Goal: Task Accomplishment & Management: Use online tool/utility

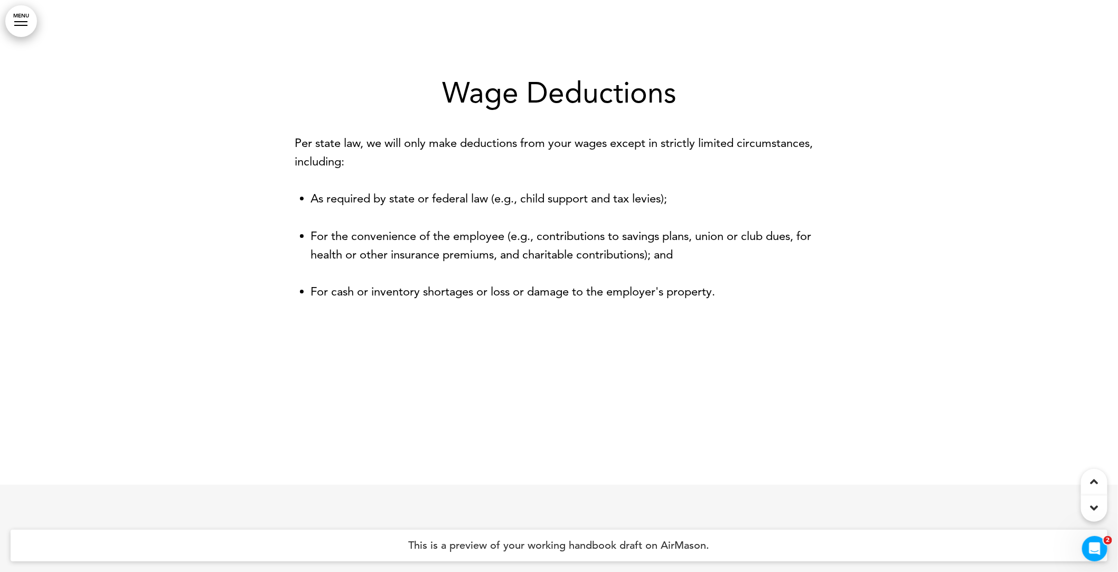
scroll to position [1811, 0]
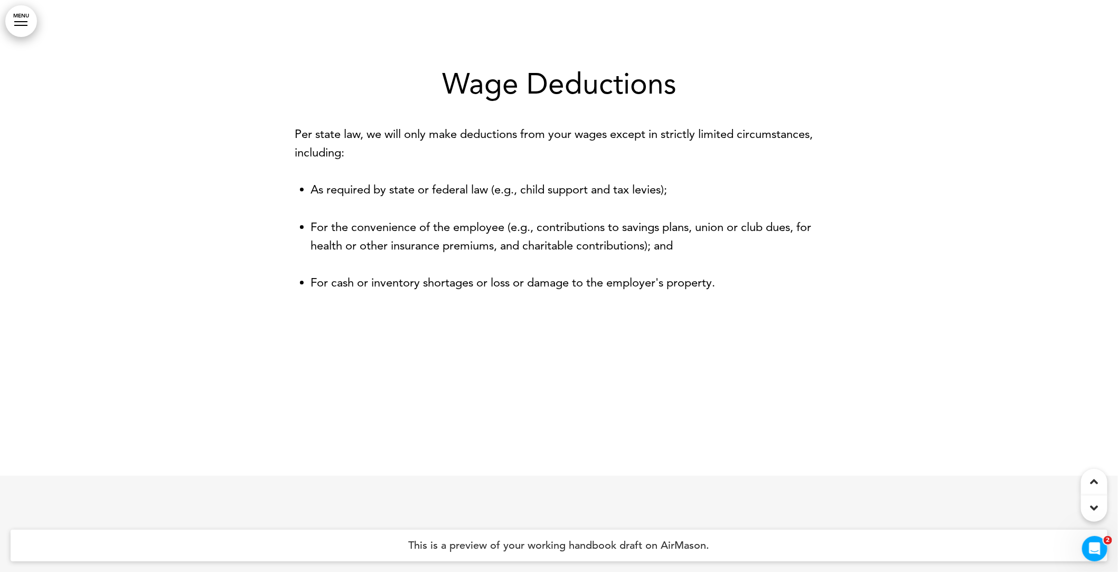
click at [455, 139] on p "Per state law, we will only make deductions from your wages except in strictly …" at bounding box center [559, 143] width 528 height 37
click at [422, 158] on p "Per state law, we will only make deductions from your wages except in strictly …" at bounding box center [559, 143] width 528 height 37
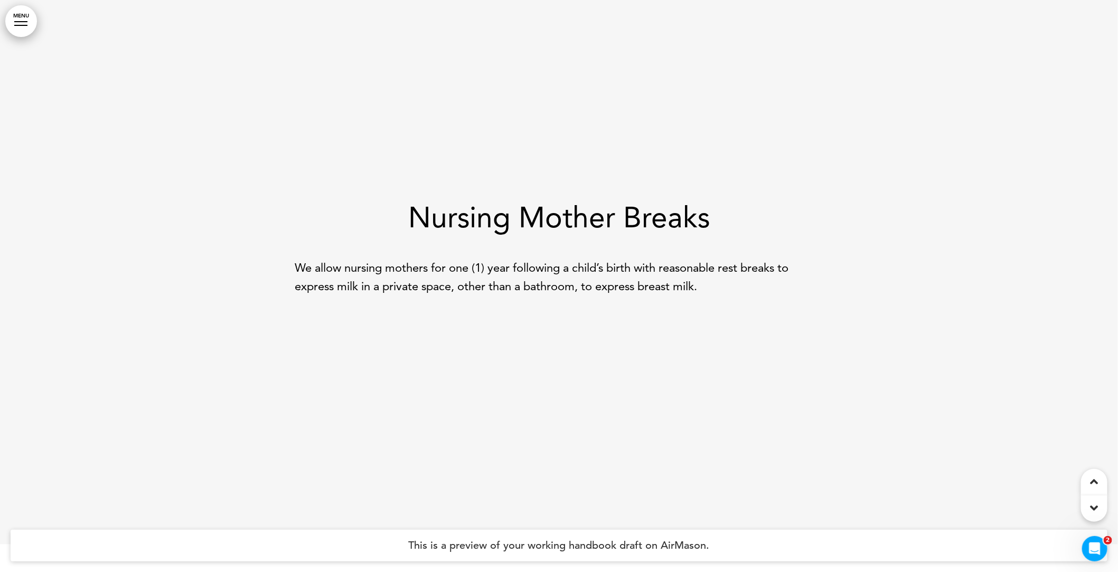
scroll to position [2315, 0]
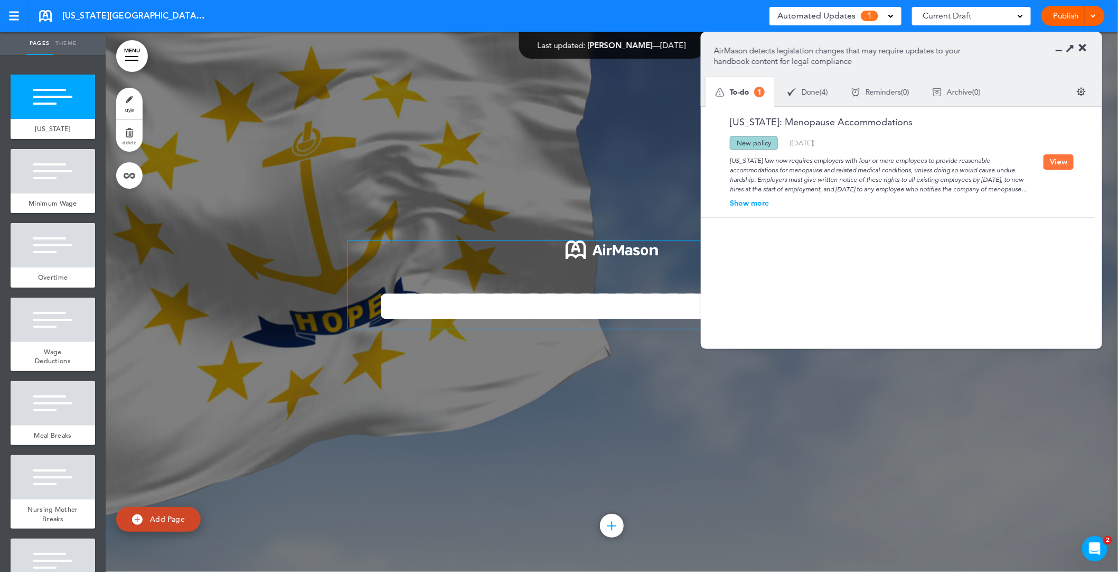
click at [876, 170] on div "Rhode Island law now requires employers with four or more employees to provide …" at bounding box center [879, 172] width 330 height 44
click at [1060, 160] on button "View" at bounding box center [1059, 161] width 30 height 15
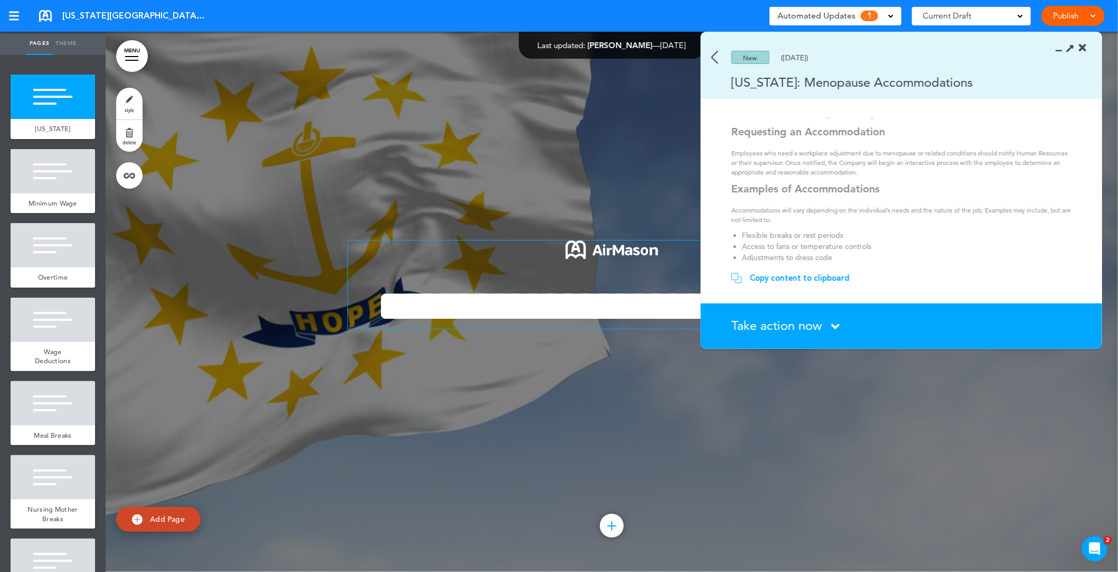
scroll to position [191, 0]
click at [832, 329] on div "Take action now Click here to change the status" at bounding box center [908, 326] width 352 height 14
click at [835, 325] on icon at bounding box center [836, 326] width 8 height 13
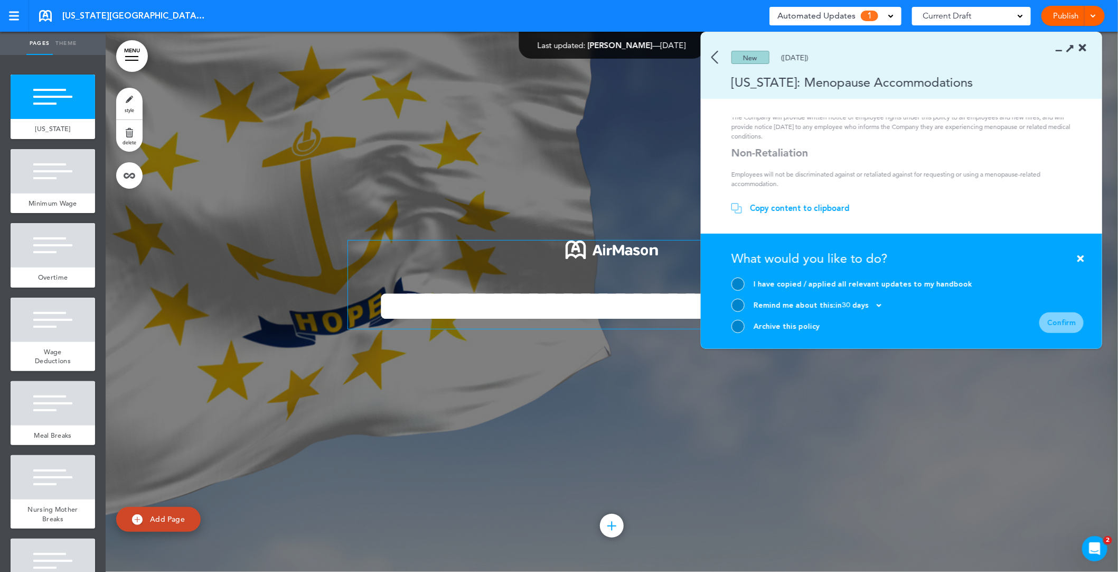
scroll to position [1, 0]
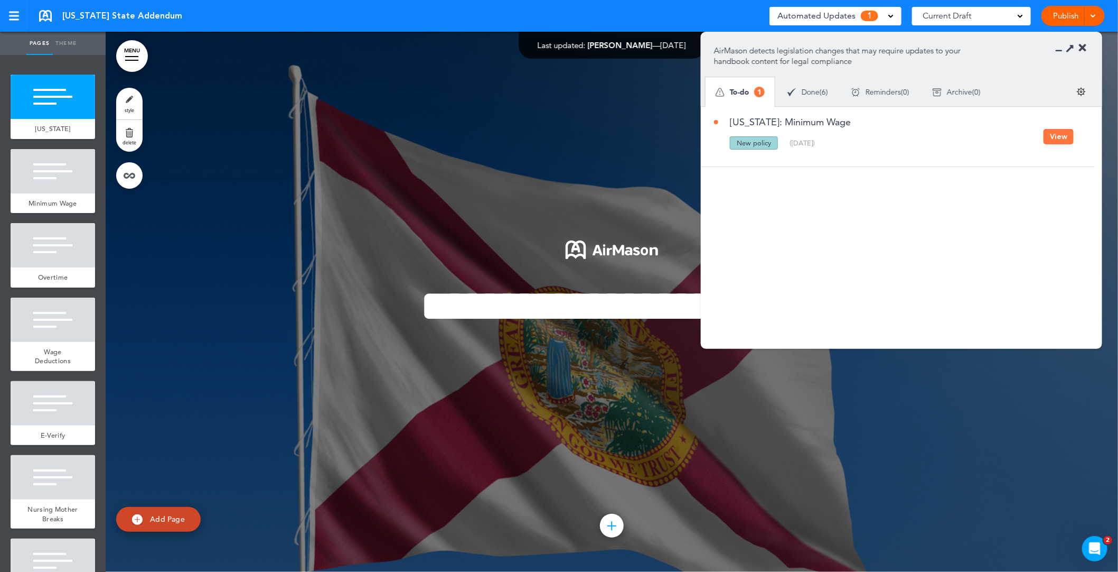
click at [1065, 135] on button "View" at bounding box center [1059, 136] width 30 height 15
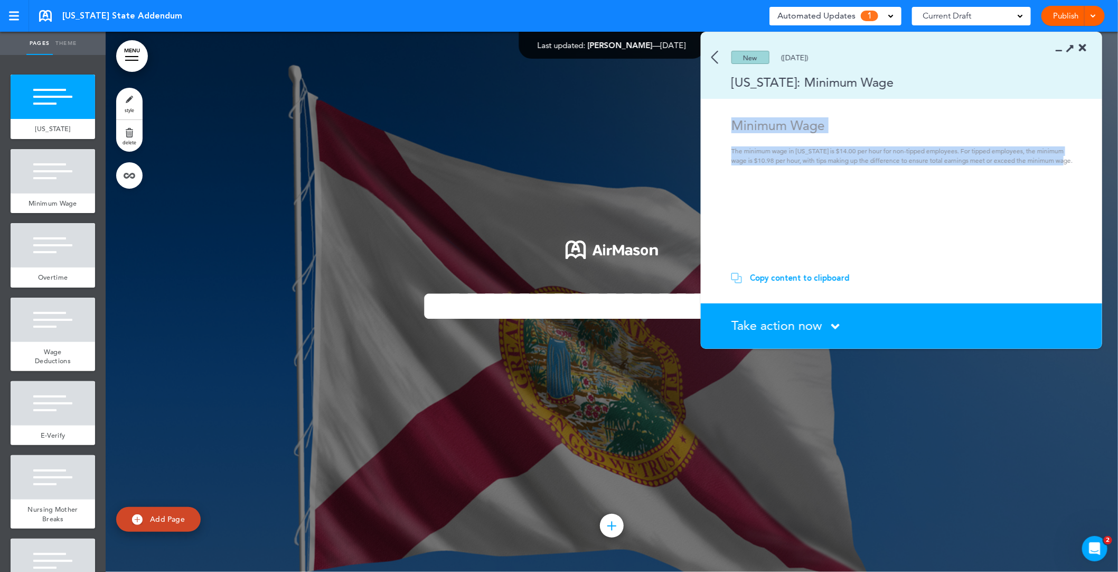
drag, startPoint x: 732, startPoint y: 123, endPoint x: 1075, endPoint y: 164, distance: 344.7
click at [1075, 164] on section "Minimum Wage The minimum wage in [US_STATE] is $14.00 per hour for non-tipped e…" at bounding box center [898, 189] width 394 height 144
drag, startPoint x: 825, startPoint y: 169, endPoint x: 806, endPoint y: 163, distance: 20.4
click at [820, 168] on section "Minimum Wage The minimum wage in [US_STATE] is $14.00 per hour for non-tipped e…" at bounding box center [898, 189] width 394 height 144
drag, startPoint x: 732, startPoint y: 148, endPoint x: 1094, endPoint y: 163, distance: 362.7
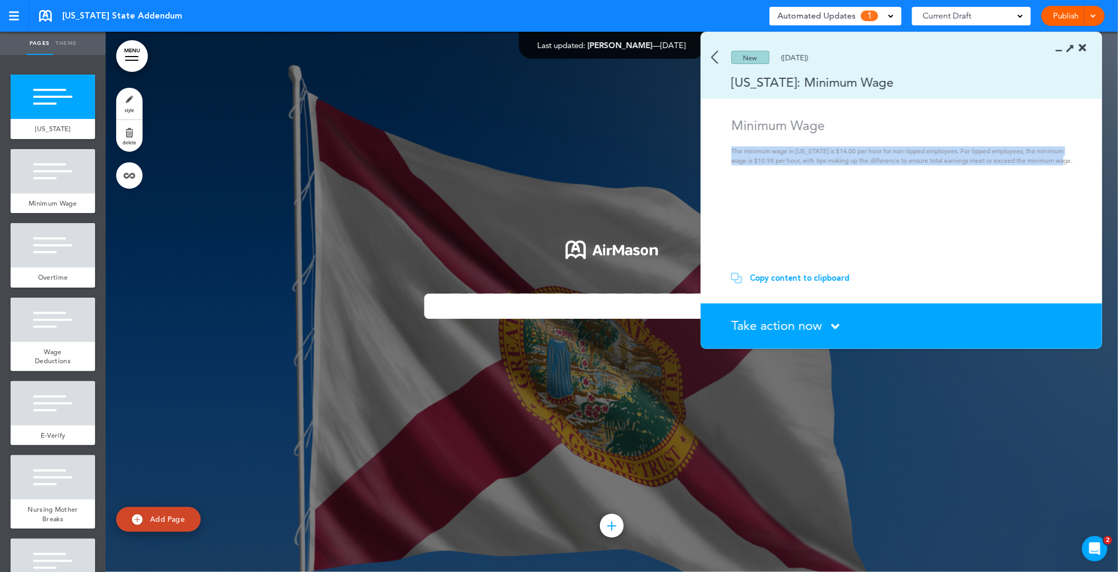
click at [1094, 163] on section "Minimum Wage The minimum wage in [US_STATE] is $14.00 per hour for non-tipped e…" at bounding box center [898, 189] width 394 height 144
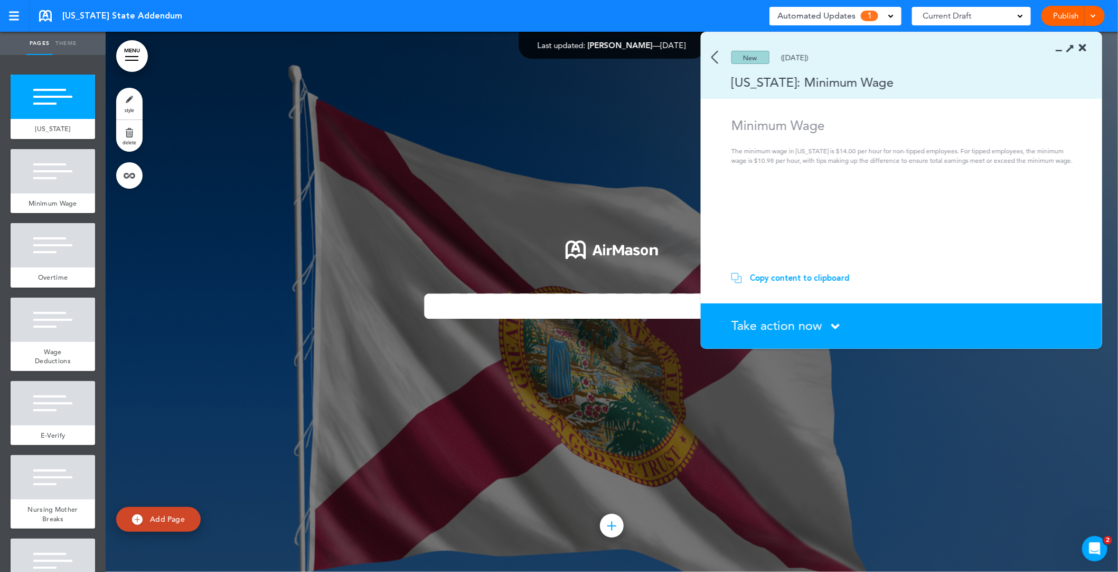
click at [833, 279] on div "Copy content to clipboard" at bounding box center [800, 278] width 100 height 11
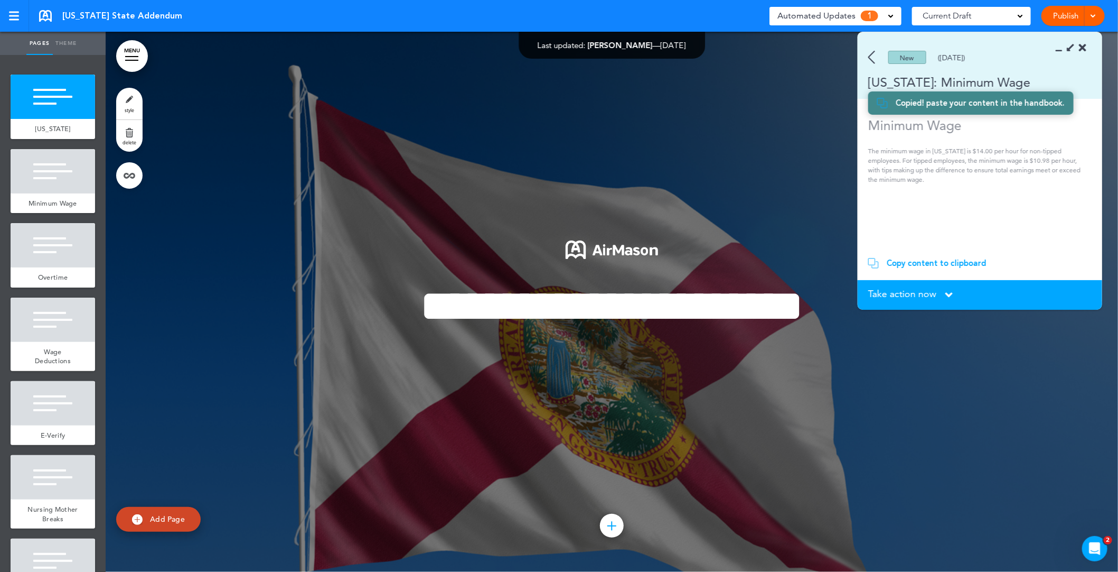
click at [936, 293] on span "Take action now" at bounding box center [903, 294] width 68 height 10
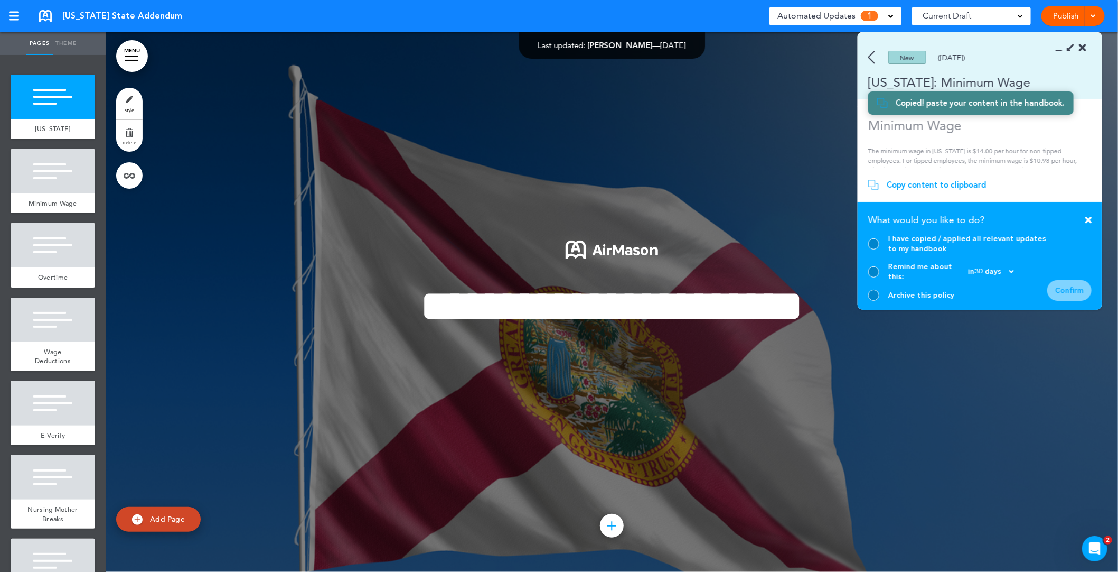
click at [876, 249] on div at bounding box center [874, 243] width 11 height 11
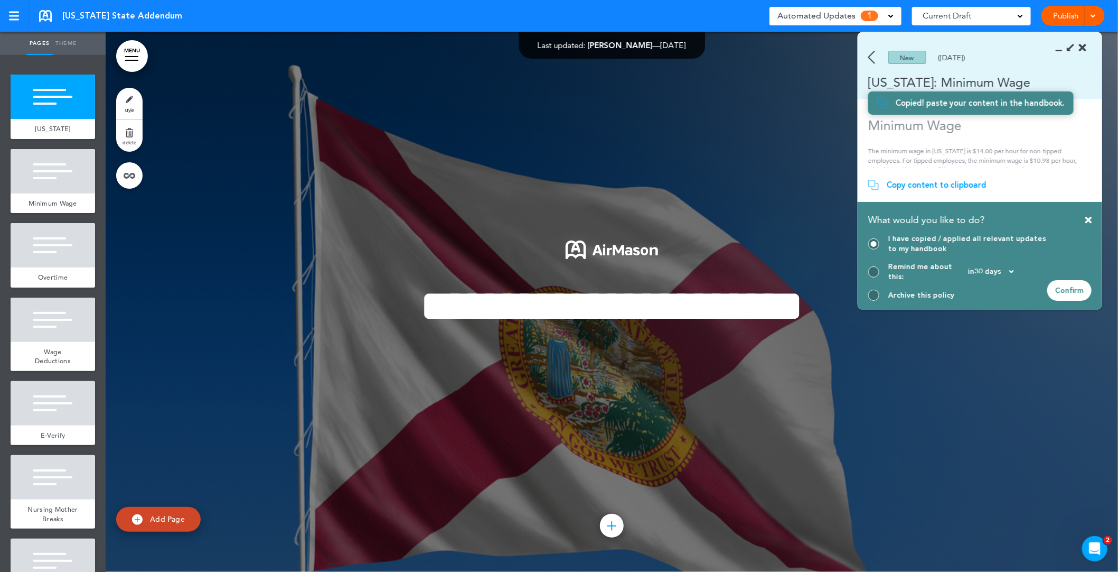
click at [1071, 289] on div "Confirm" at bounding box center [1070, 290] width 44 height 21
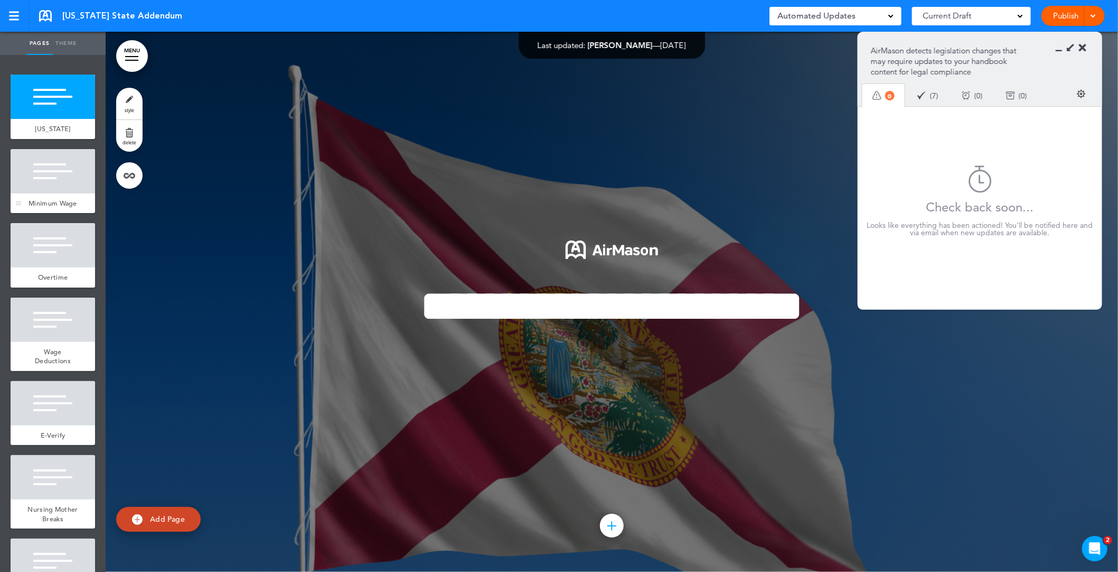
click at [42, 177] on div at bounding box center [53, 171] width 85 height 44
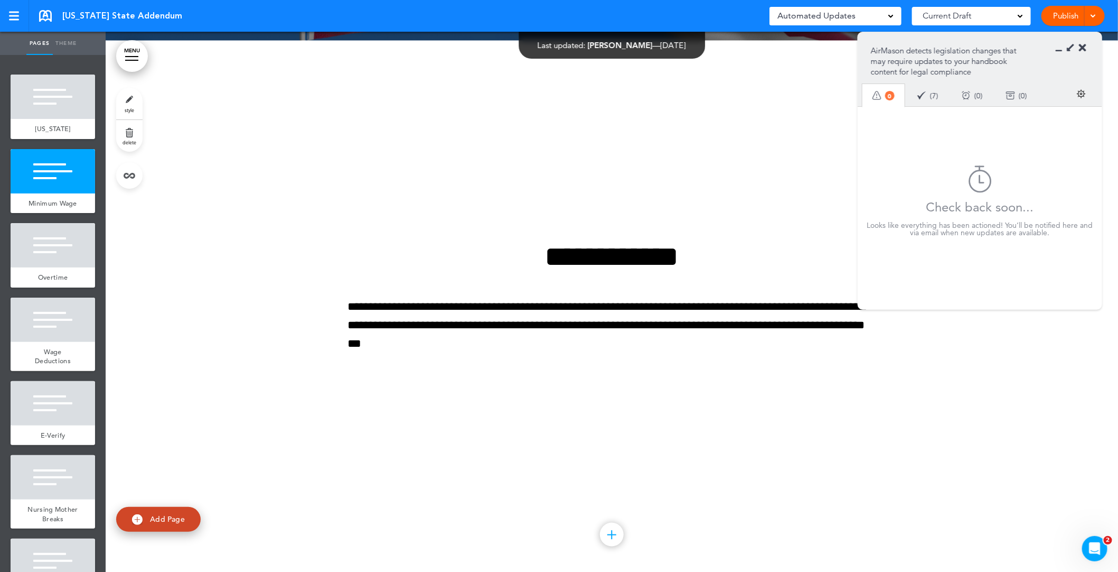
scroll to position [540, 0]
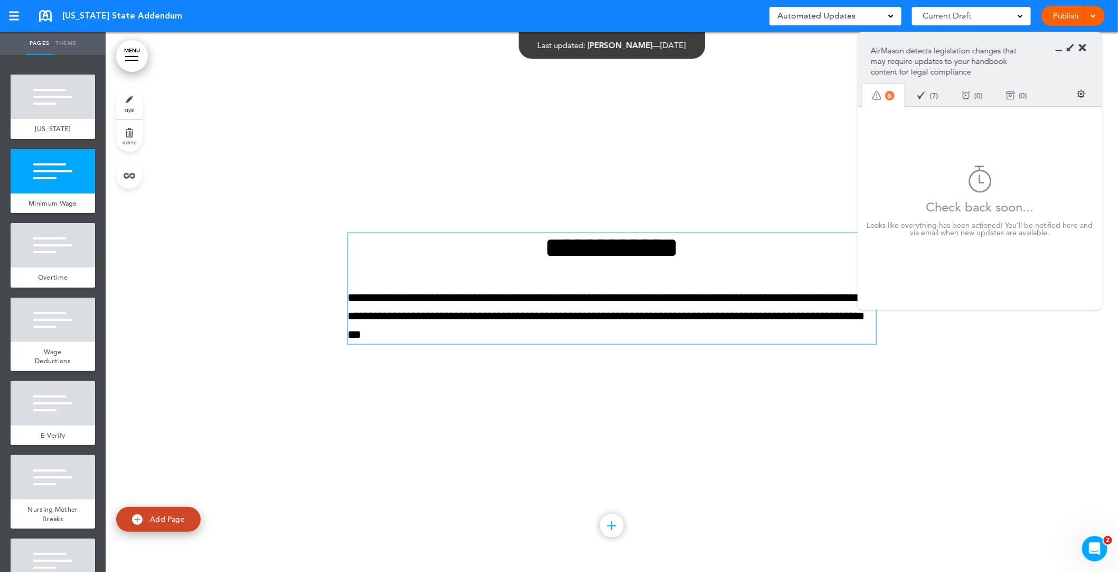
click at [526, 307] on p "**********" at bounding box center [612, 316] width 528 height 56
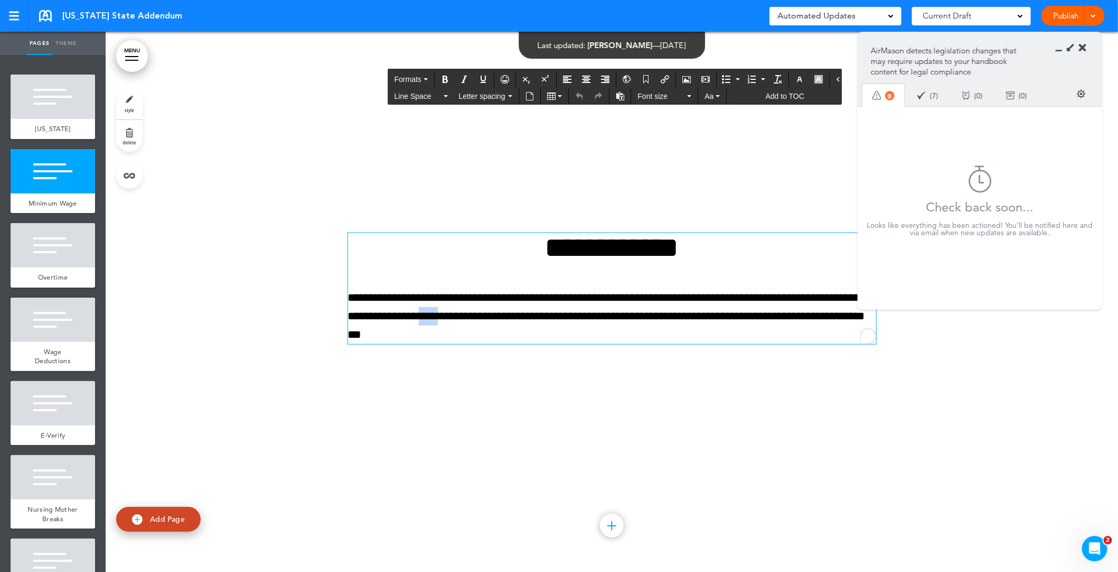
click at [526, 307] on p "**********" at bounding box center [612, 316] width 528 height 56
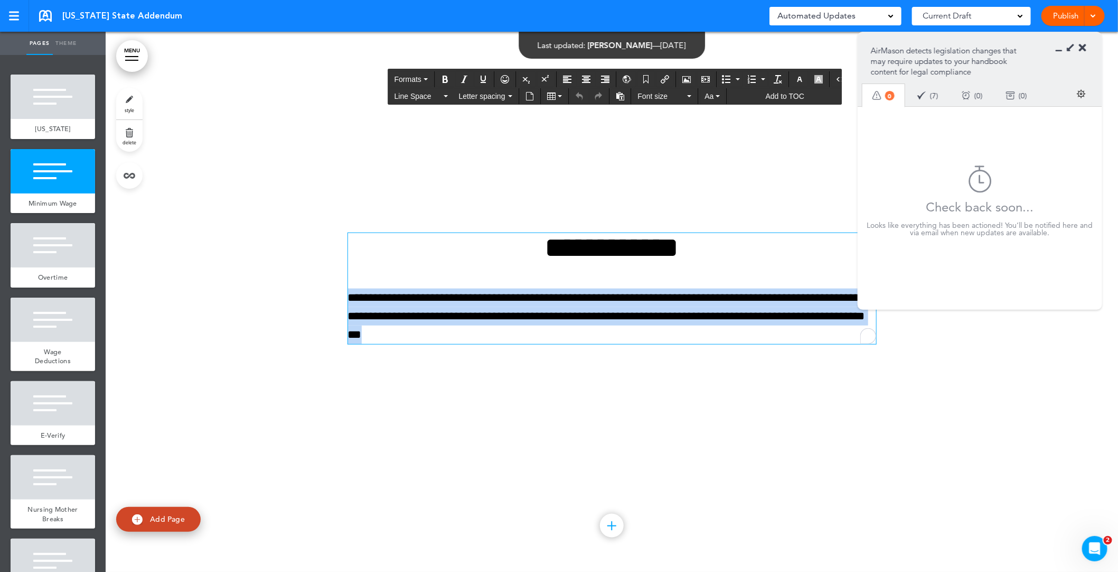
click at [526, 307] on p "**********" at bounding box center [612, 316] width 528 height 56
paste div "To enrich screen reader interactions, please activate Accessibility in Grammarl…"
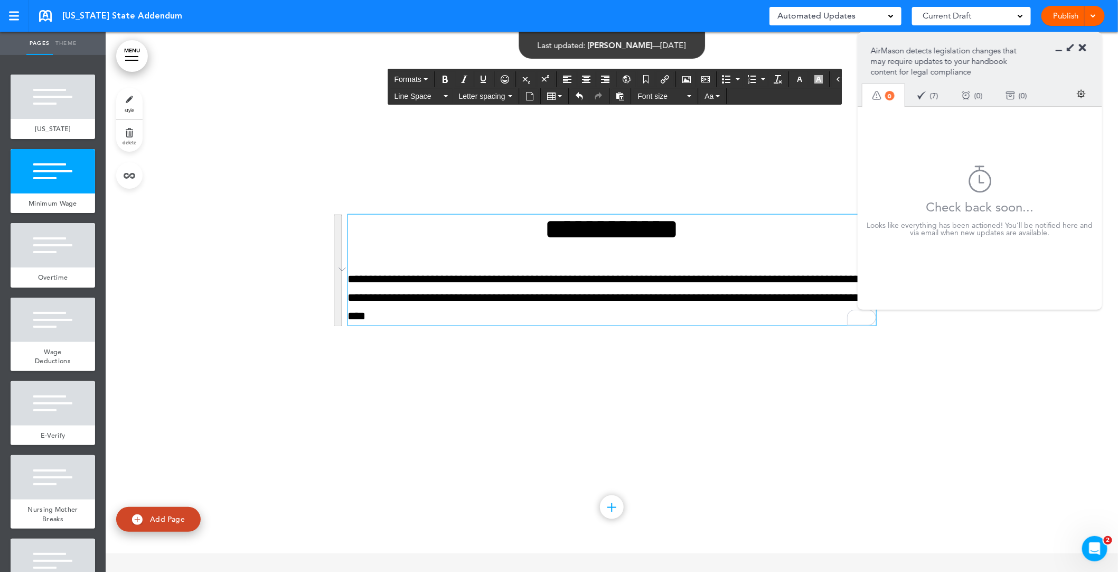
scroll to position [595, 0]
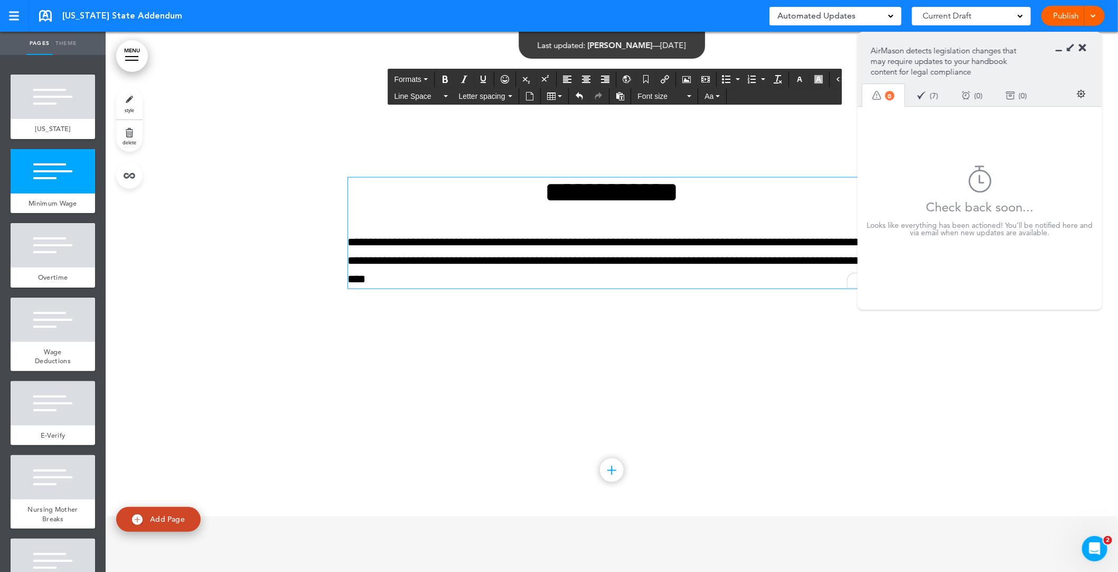
click at [1060, 17] on div "Publish Publish Preview Draft" at bounding box center [1073, 16] width 63 height 20
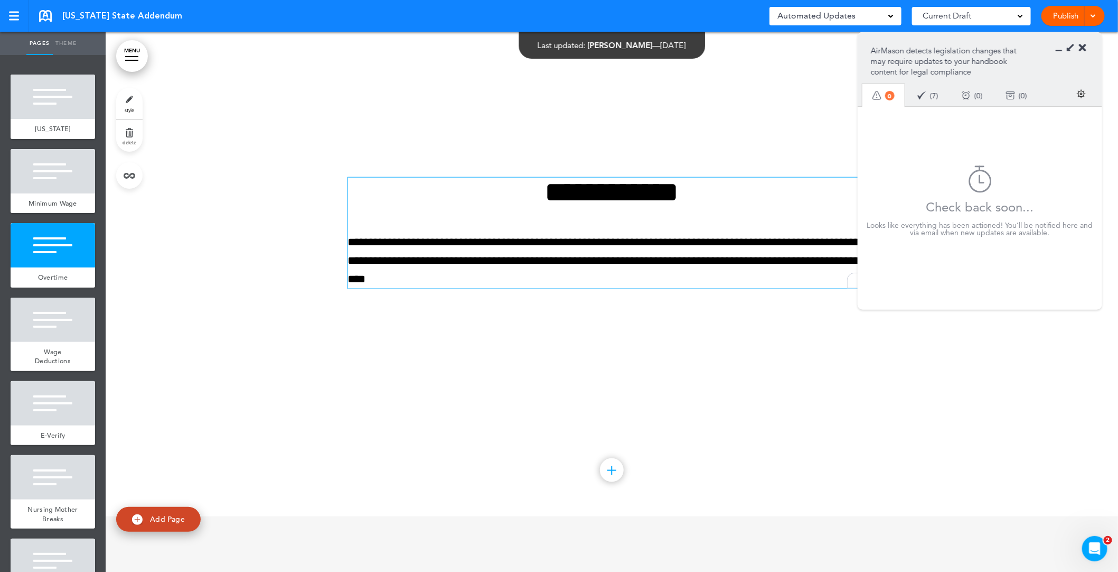
scroll to position [2, 0]
